Goal: Task Accomplishment & Management: Use online tool/utility

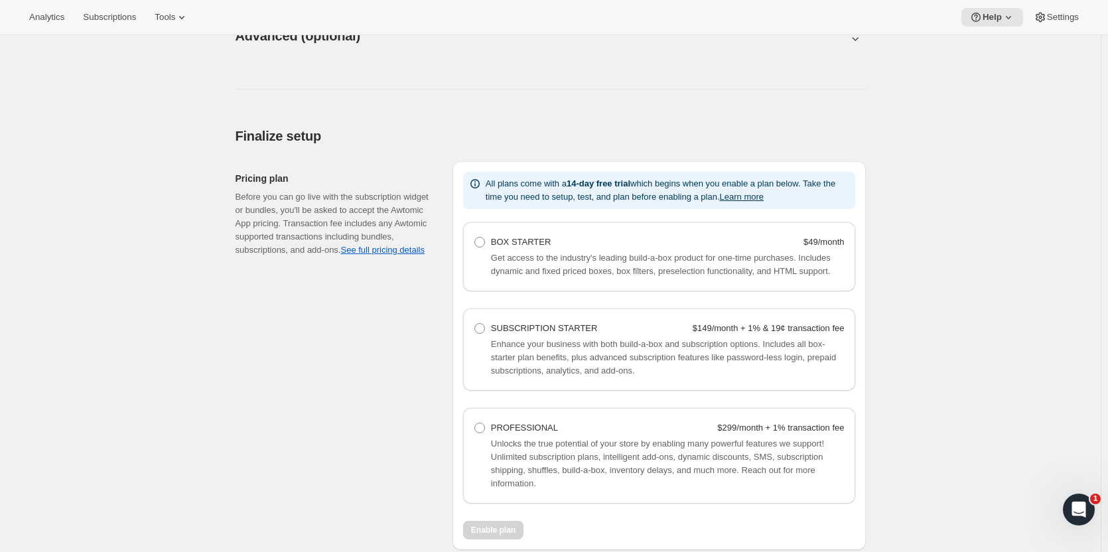
scroll to position [727, 0]
click at [396, 251] on link "See full pricing details" at bounding box center [382, 249] width 84 height 10
click at [482, 331] on span at bounding box center [479, 328] width 11 height 11
click at [475, 323] on Starter "SUBSCRIPTION STARTER $149/month + 1% & 19¢ transaction fee" at bounding box center [474, 323] width 1 height 1
radio Starter "true"
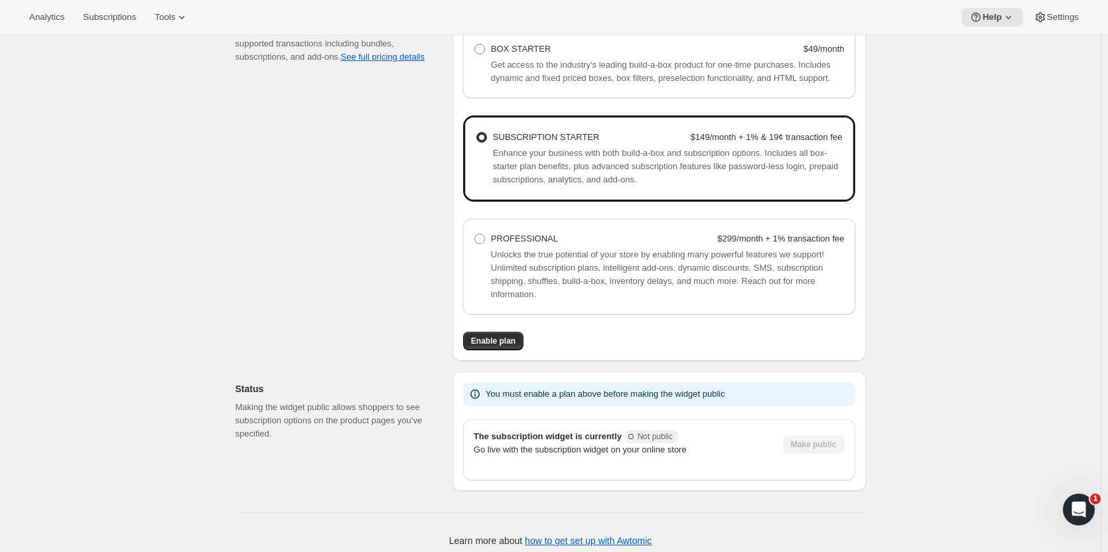
scroll to position [928, 0]
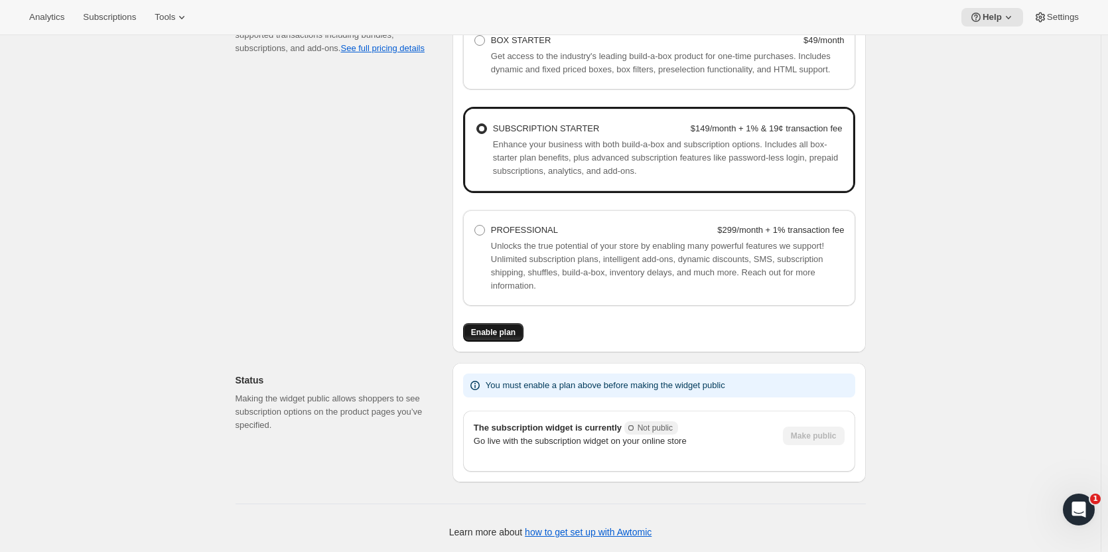
click at [494, 330] on span "Enable plan" at bounding box center [493, 332] width 44 height 11
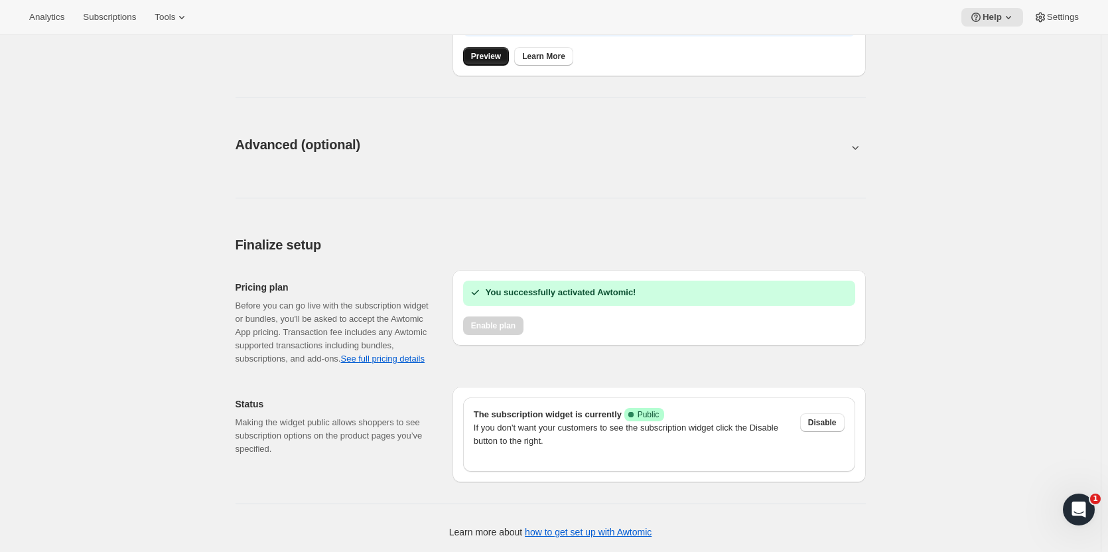
click at [494, 59] on span "Preview" at bounding box center [486, 56] width 30 height 11
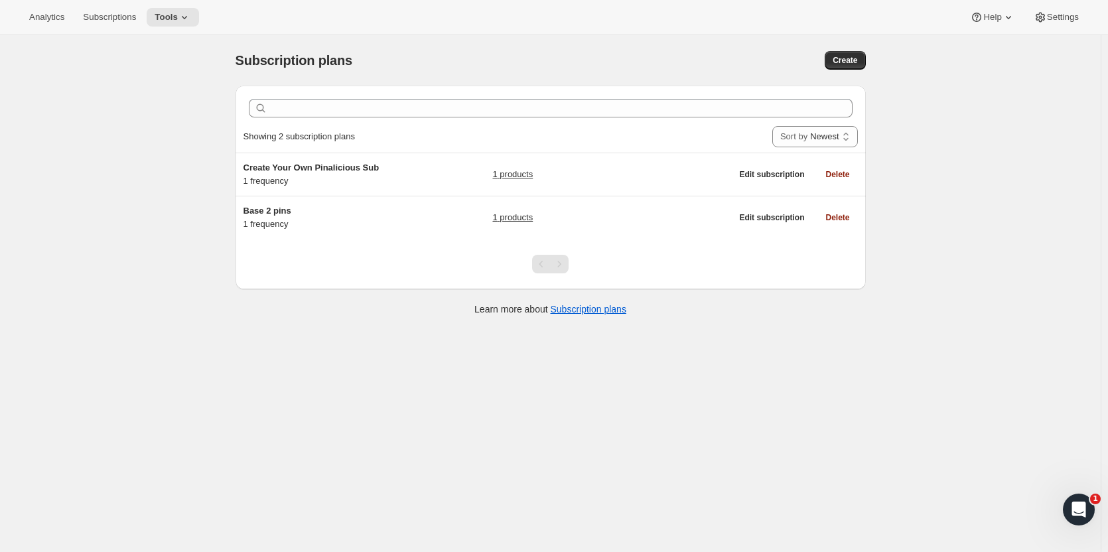
click at [829, 419] on div "Subscription plans. This page is ready Subscription plans Create Clear Showing …" at bounding box center [550, 311] width 1101 height 552
click at [1078, 511] on icon "Open Intercom Messenger" at bounding box center [1077, 508] width 22 height 22
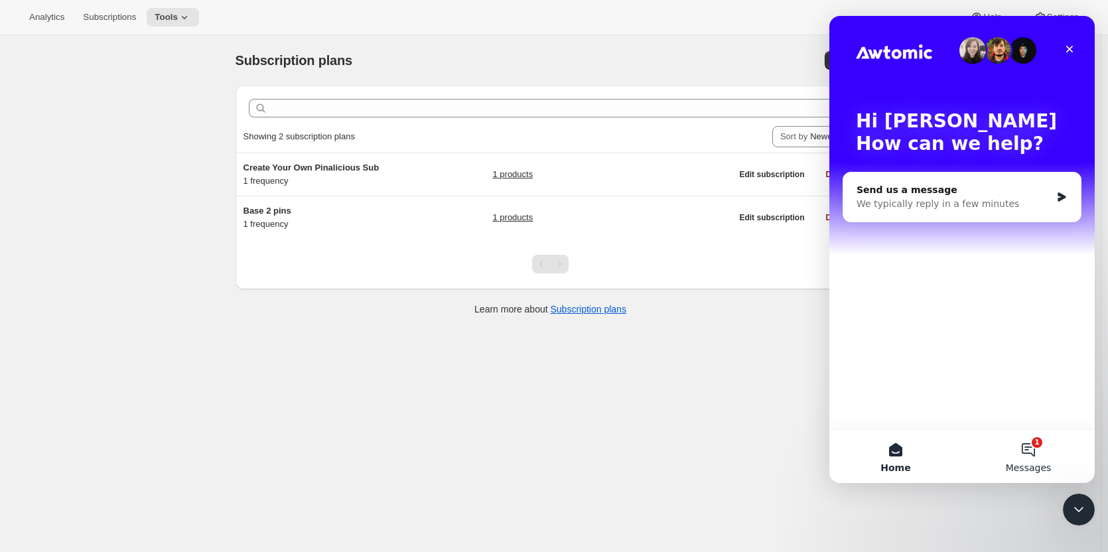
click at [1026, 445] on button "1 Messages" at bounding box center [1028, 456] width 133 height 53
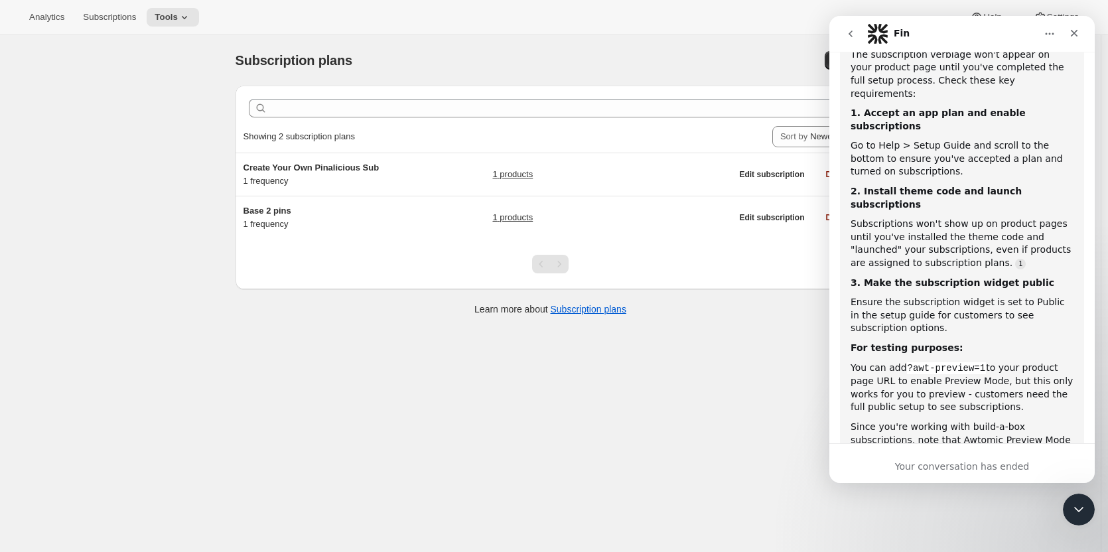
scroll to position [1792, 0]
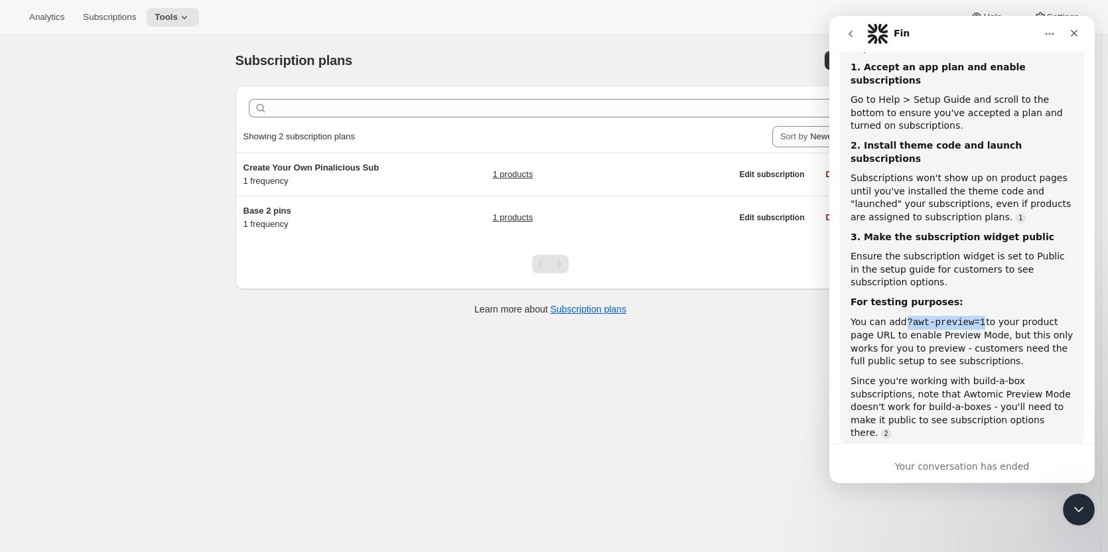
drag, startPoint x: 904, startPoint y: 170, endPoint x: 981, endPoint y: 174, distance: 76.4
click at [981, 317] on code "?awt-preview=1" at bounding box center [947, 323] width 80 height 12
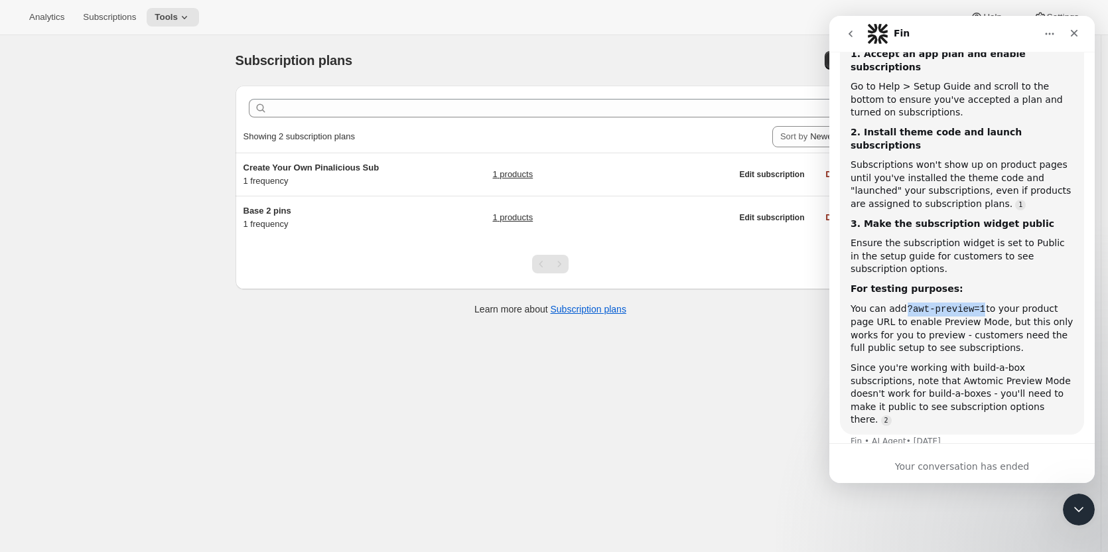
copy code "?awt-preview=1"
click at [850, 32] on icon "go back" at bounding box center [850, 34] width 11 height 11
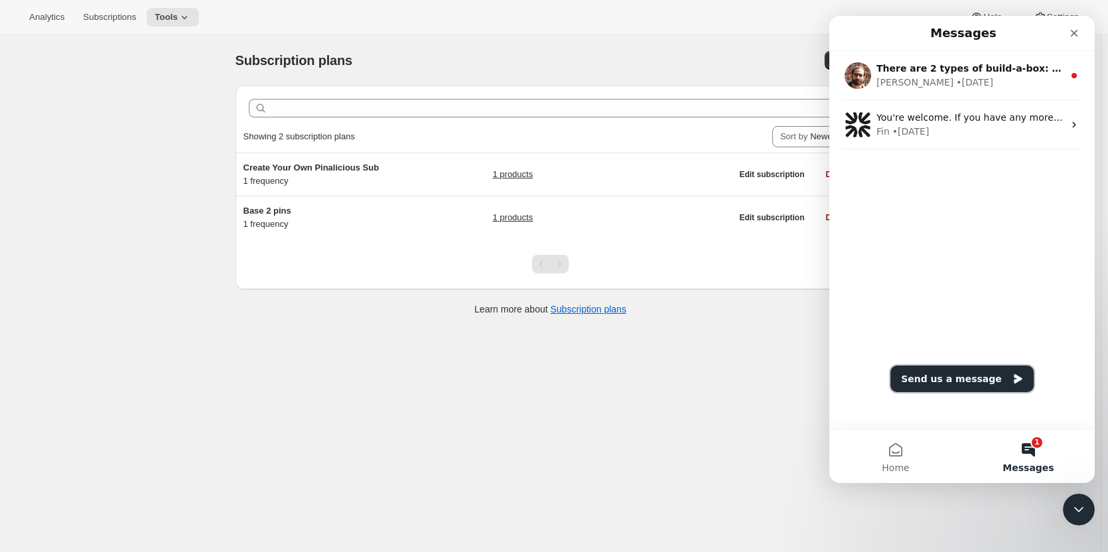
click at [967, 376] on button "Send us a message" at bounding box center [962, 379] width 143 height 27
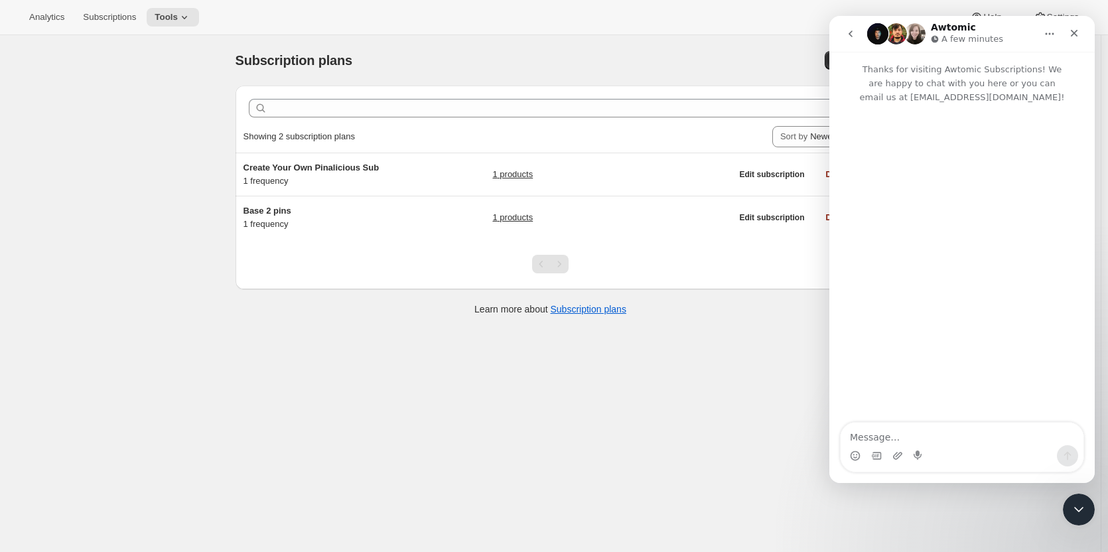
click at [893, 435] on textarea "Message…" at bounding box center [962, 434] width 243 height 23
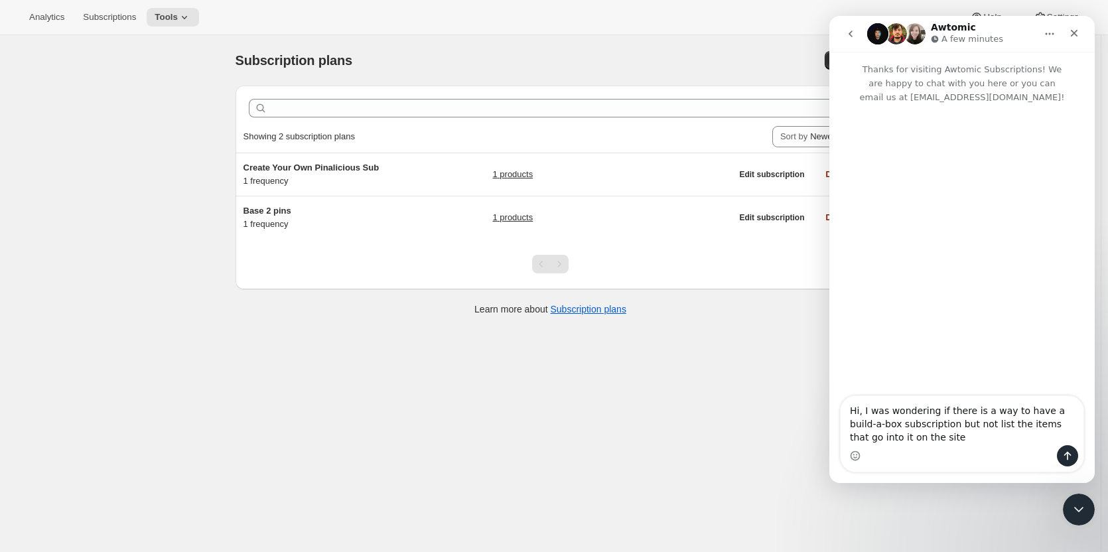
type textarea "Hi, I was wondering if there is a way to have a build-a-box subscription but no…"
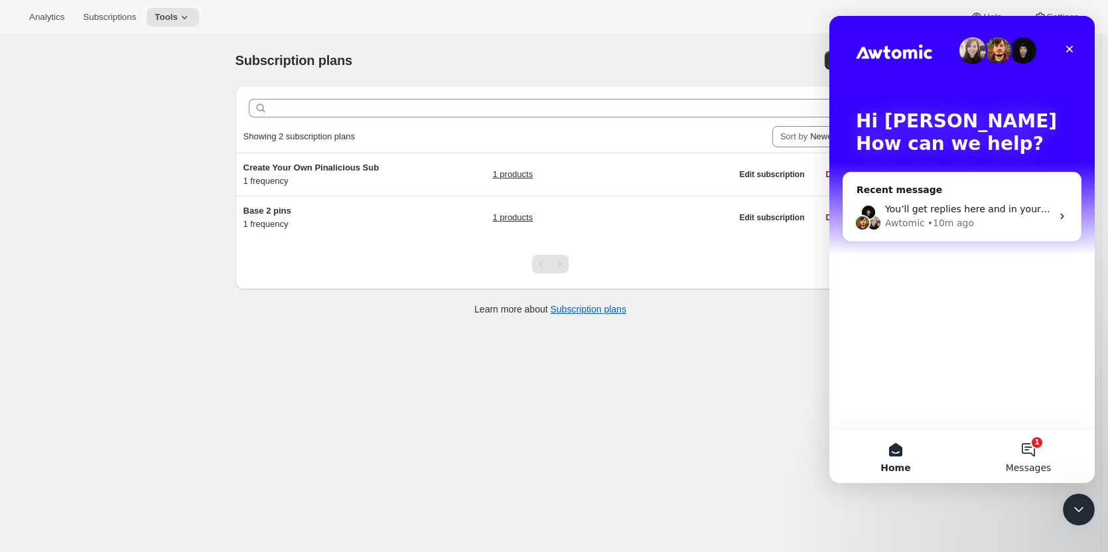
click at [1028, 443] on button "1 Messages" at bounding box center [1028, 456] width 133 height 53
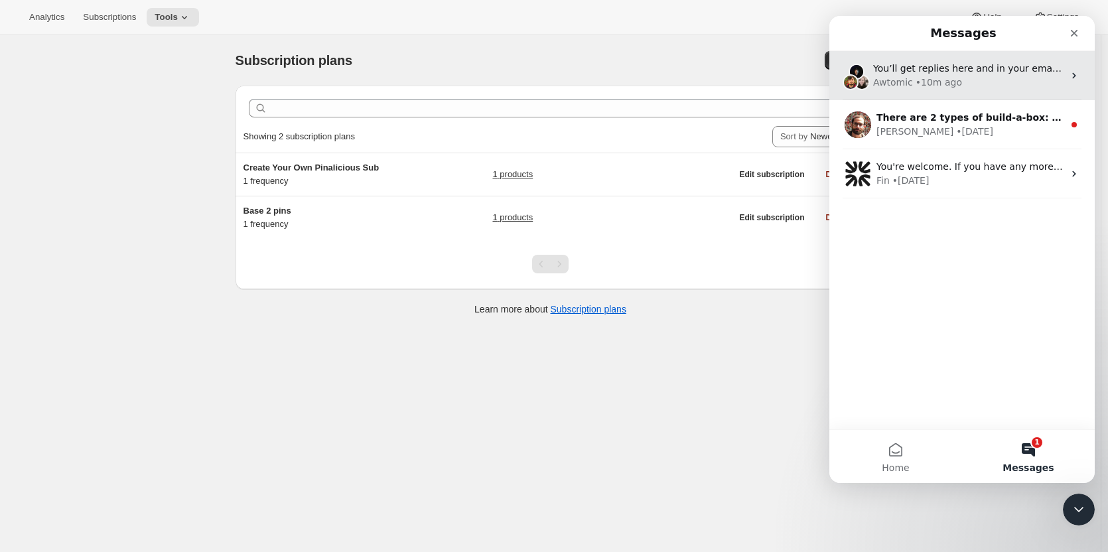
click at [987, 78] on div "Awtomic • 10m ago" at bounding box center [968, 83] width 190 height 14
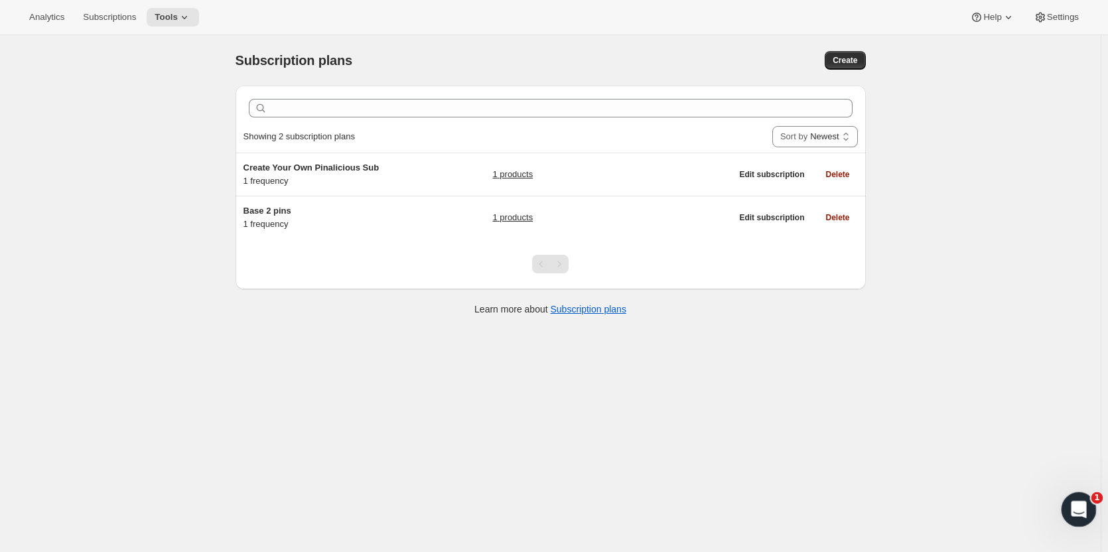
click at [1074, 512] on icon "Open Intercom Messenger" at bounding box center [1077, 508] width 22 height 22
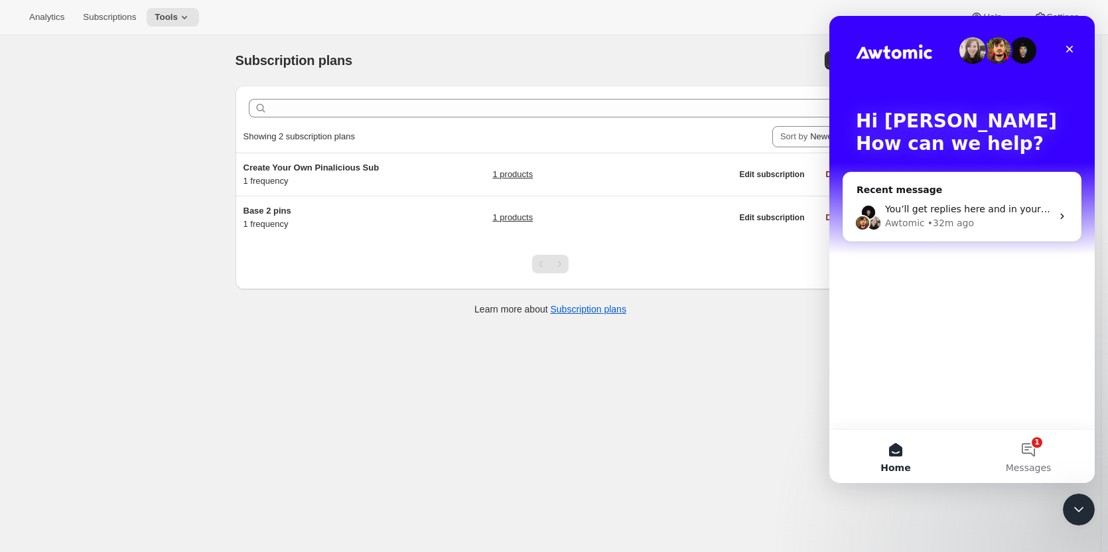
click at [196, 389] on div "Subscription plans. This page is ready Subscription plans Create Clear Showing …" at bounding box center [550, 311] width 1101 height 552
click at [162, 23] on button "Tools" at bounding box center [173, 17] width 52 height 19
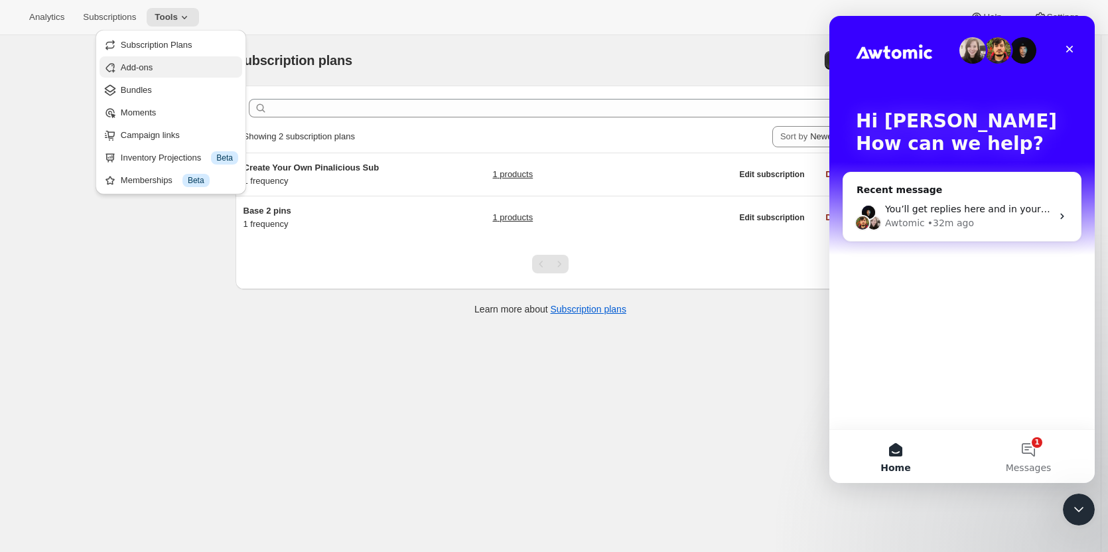
click at [141, 67] on span "Add-ons" at bounding box center [137, 67] width 32 height 10
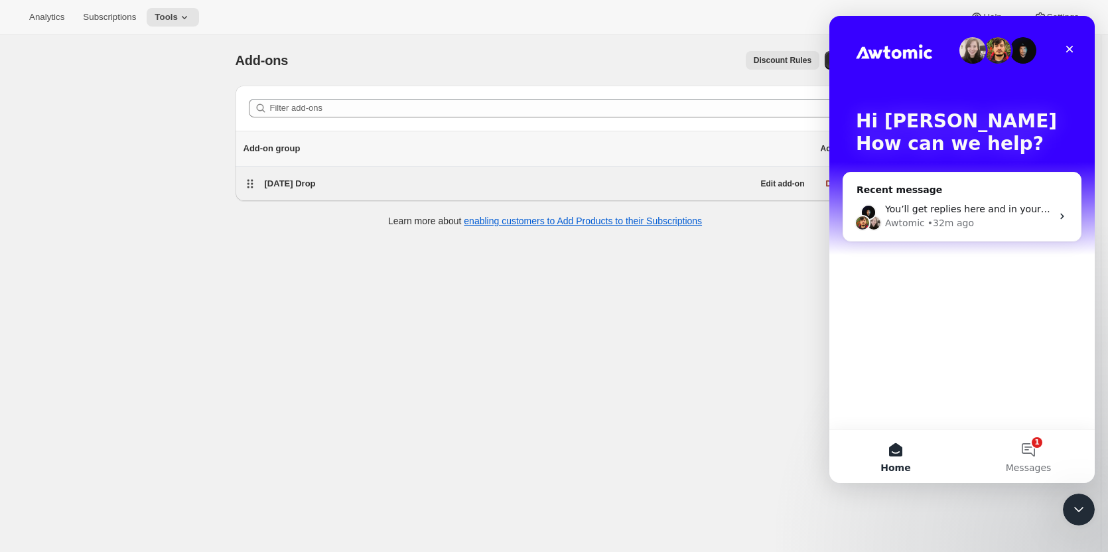
click at [314, 184] on span "[DATE] Drop" at bounding box center [290, 184] width 51 height 10
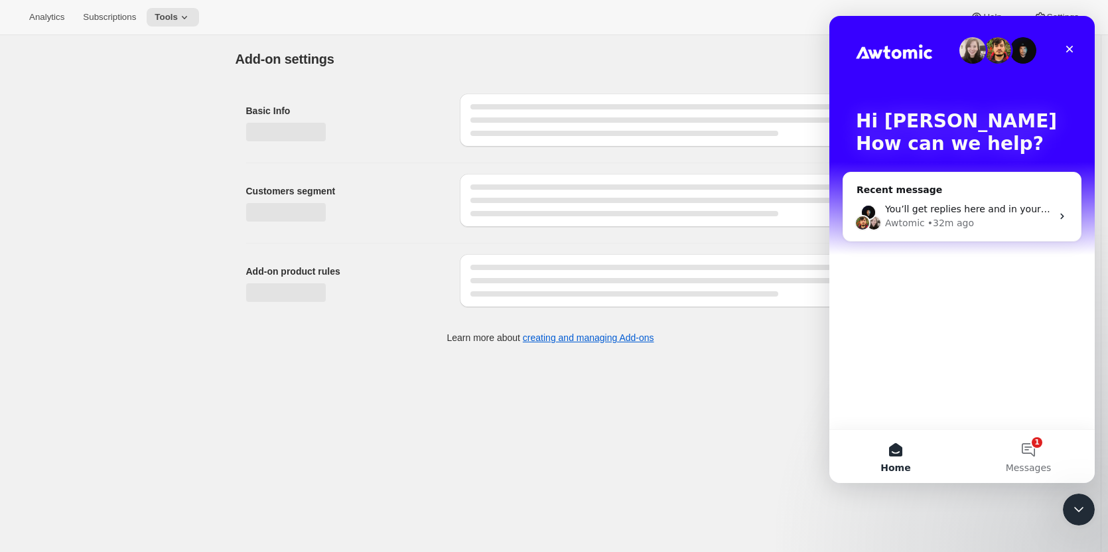
select select "selectedProducts"
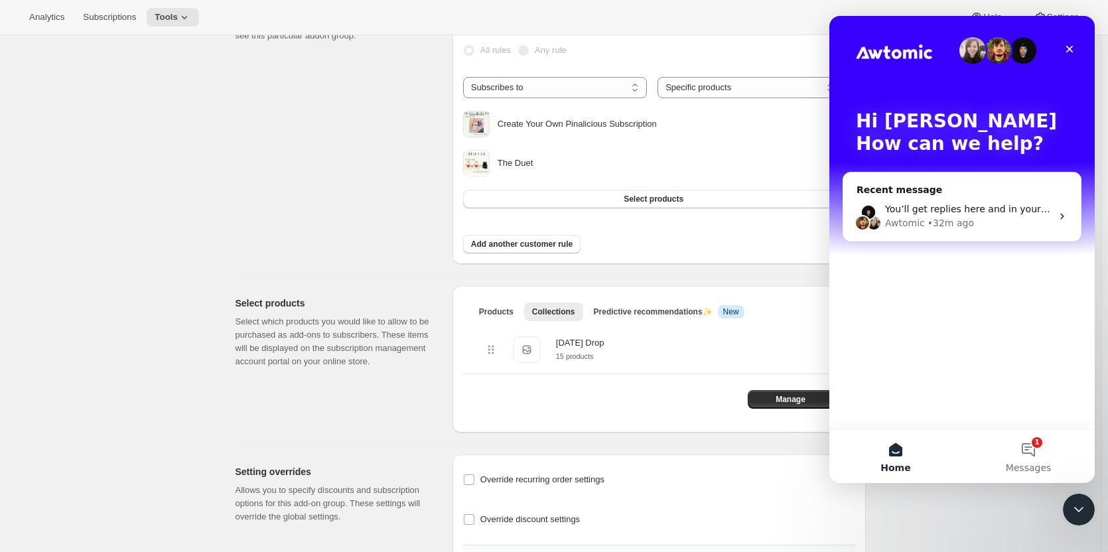
scroll to position [264, 0]
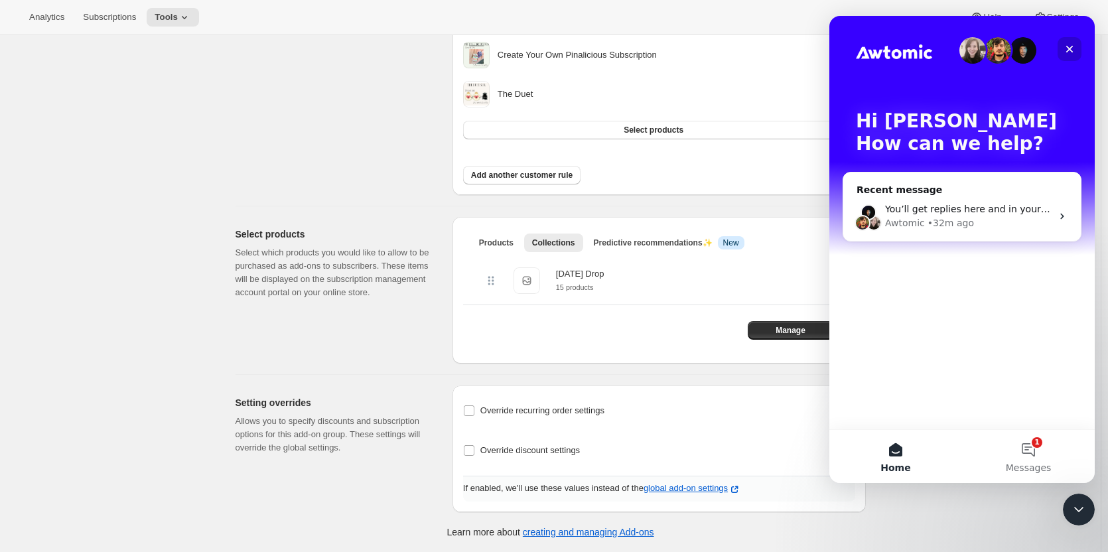
click at [1066, 54] on div "Close" at bounding box center [1070, 49] width 24 height 24
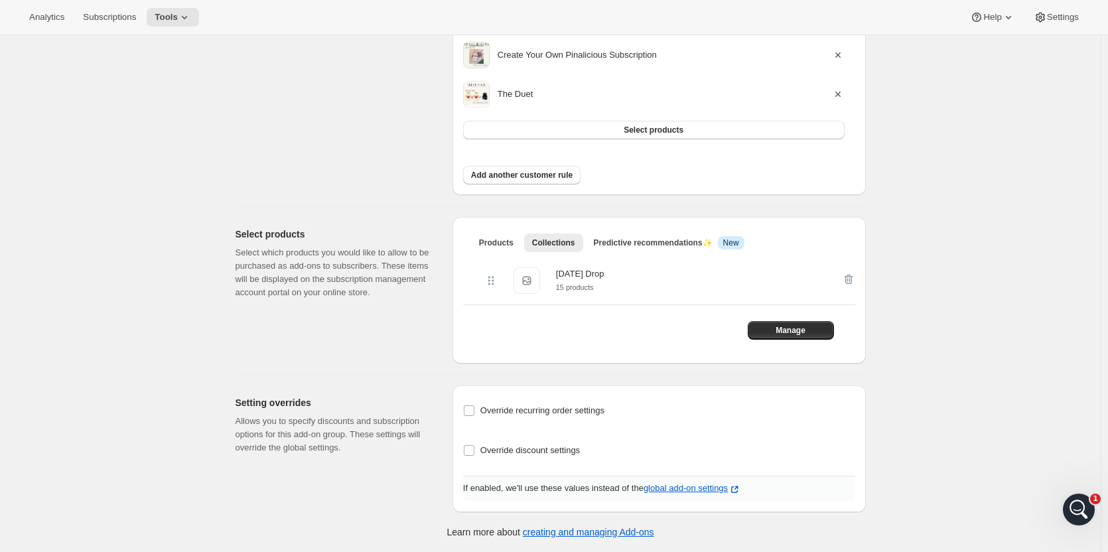
click at [579, 279] on div "[DATE] Drop" at bounding box center [580, 273] width 48 height 13
click at [797, 331] on span "Manage" at bounding box center [791, 330] width 30 height 11
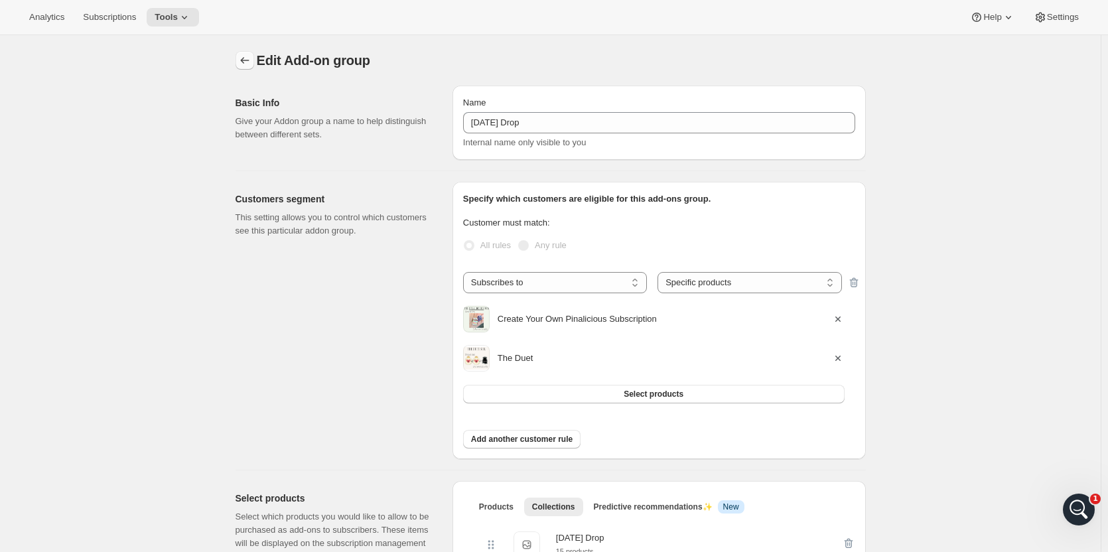
click at [248, 64] on icon "Addon groups" at bounding box center [244, 60] width 13 height 13
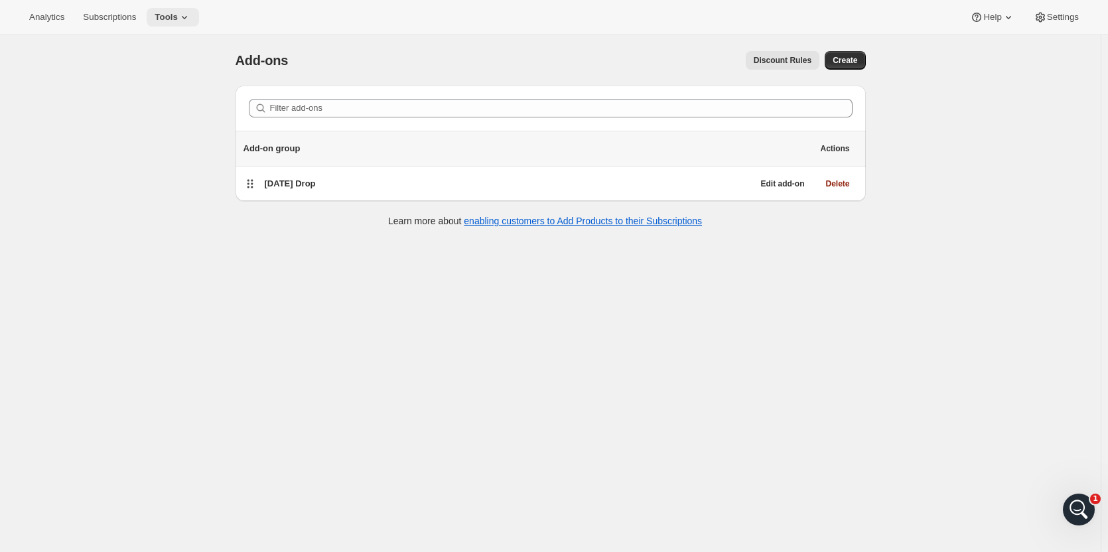
click at [170, 21] on span "Tools" at bounding box center [166, 17] width 23 height 11
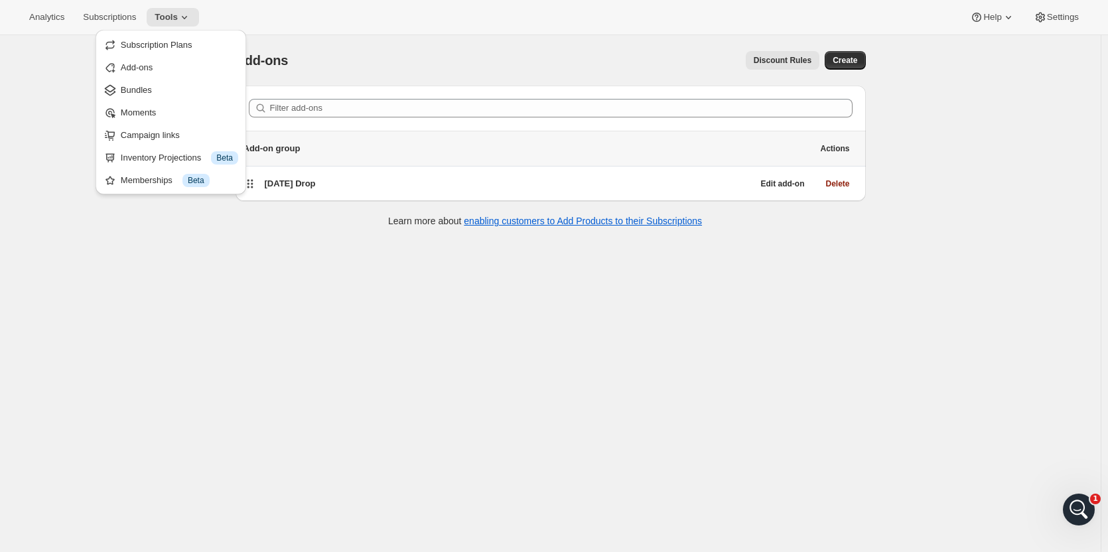
click at [62, 199] on div "Add-ons. This page is ready Add-ons Discount Rules More actions Discount Rules …" at bounding box center [550, 311] width 1101 height 552
